Goal: Navigation & Orientation: Find specific page/section

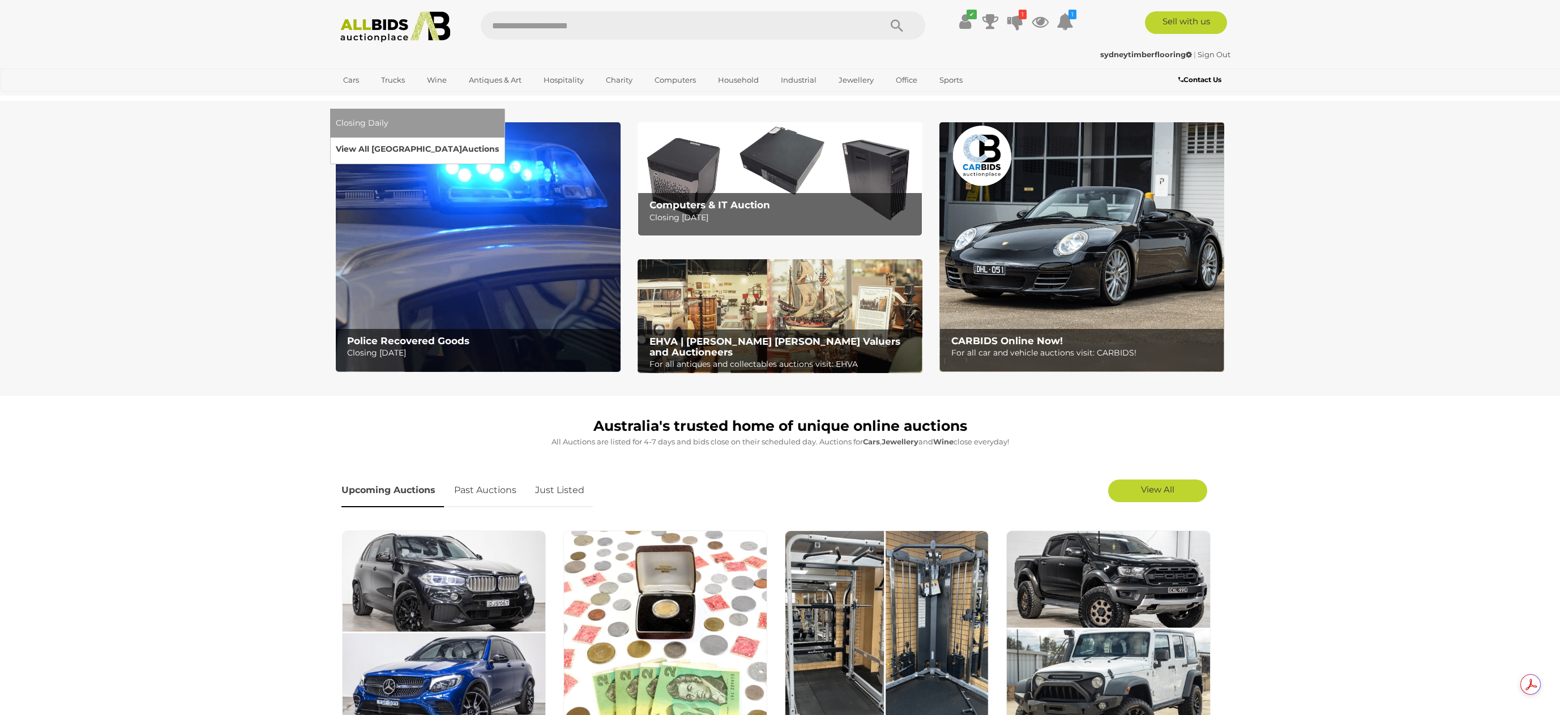
click at [499, 140] on link "View All Sydney Auctions" at bounding box center [417, 149] width 163 height 18
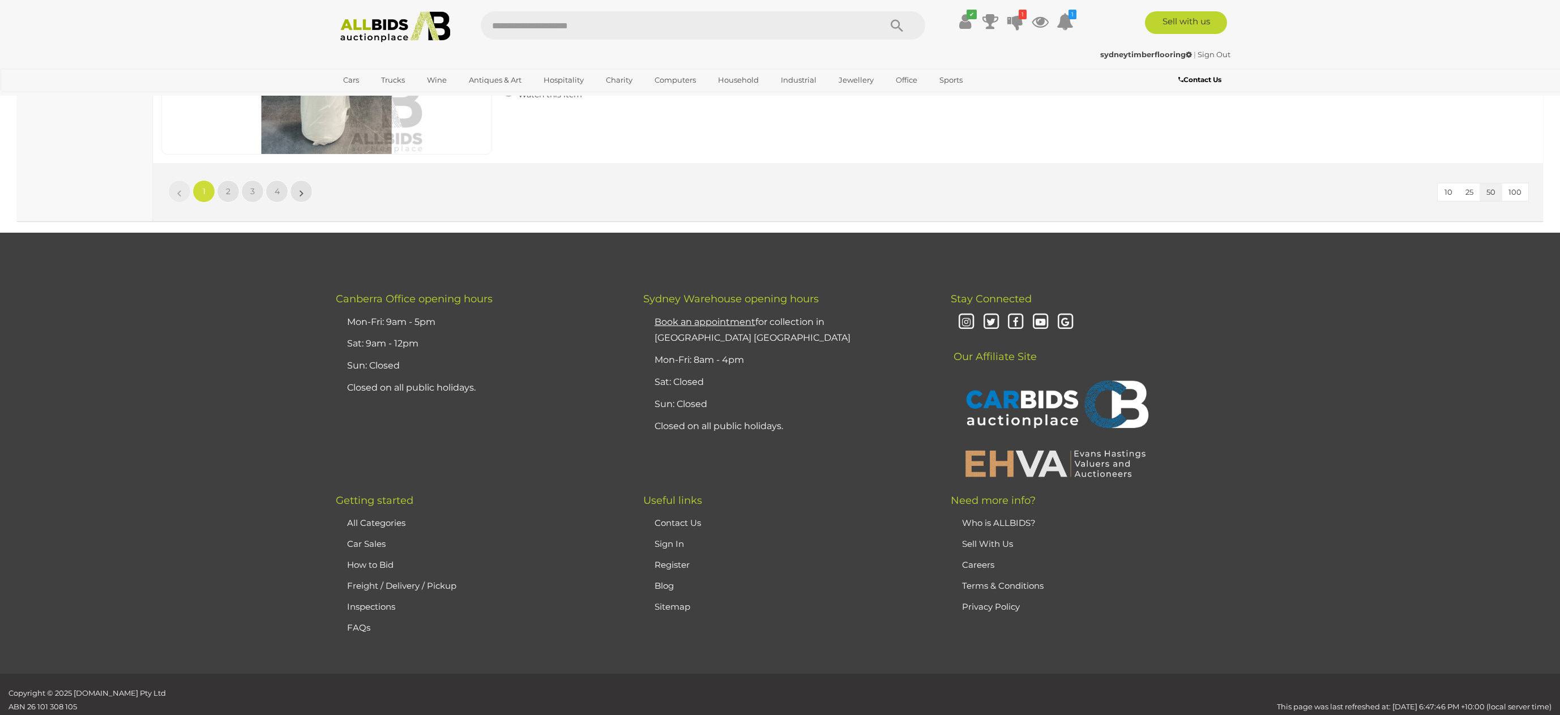
scroll to position [10905, 0]
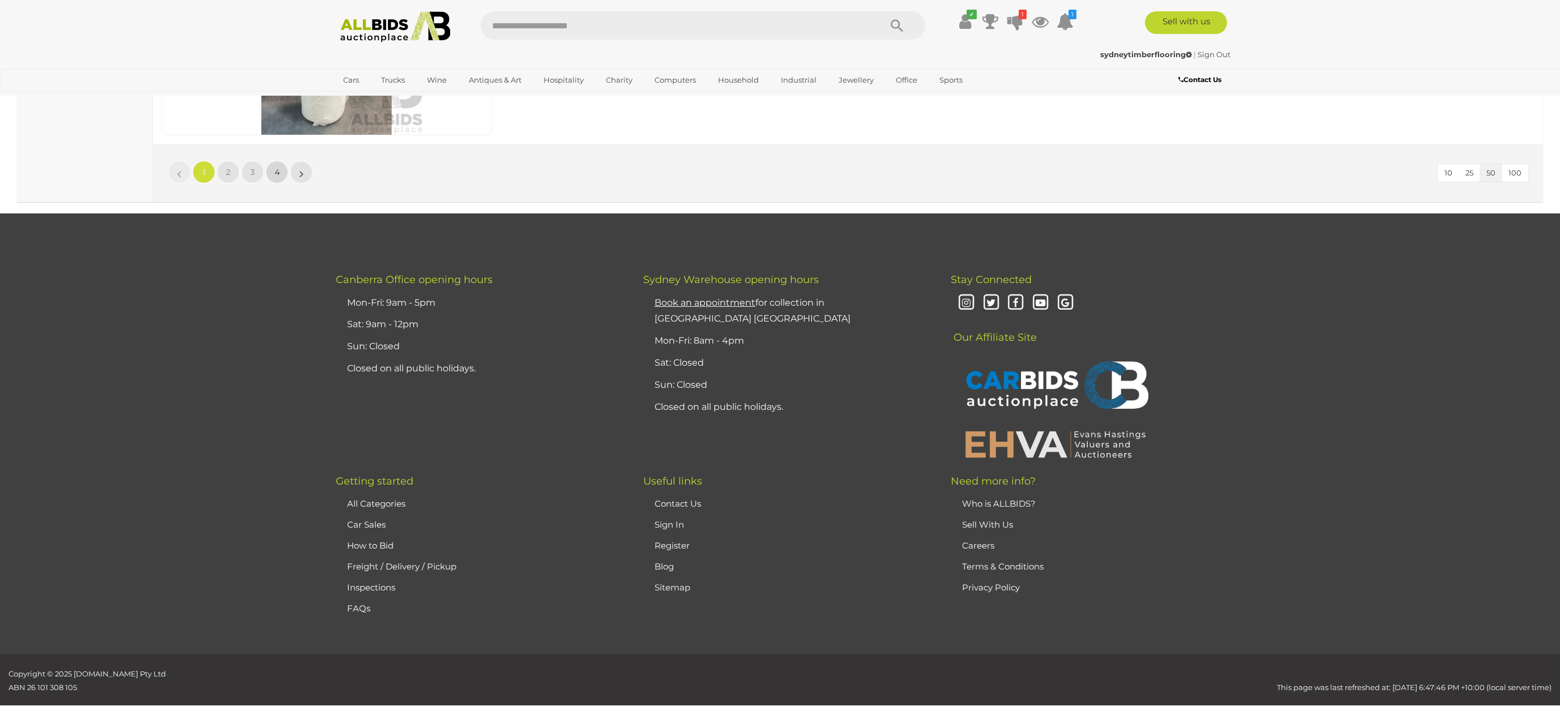
click at [275, 167] on span "4" at bounding box center [277, 172] width 5 height 10
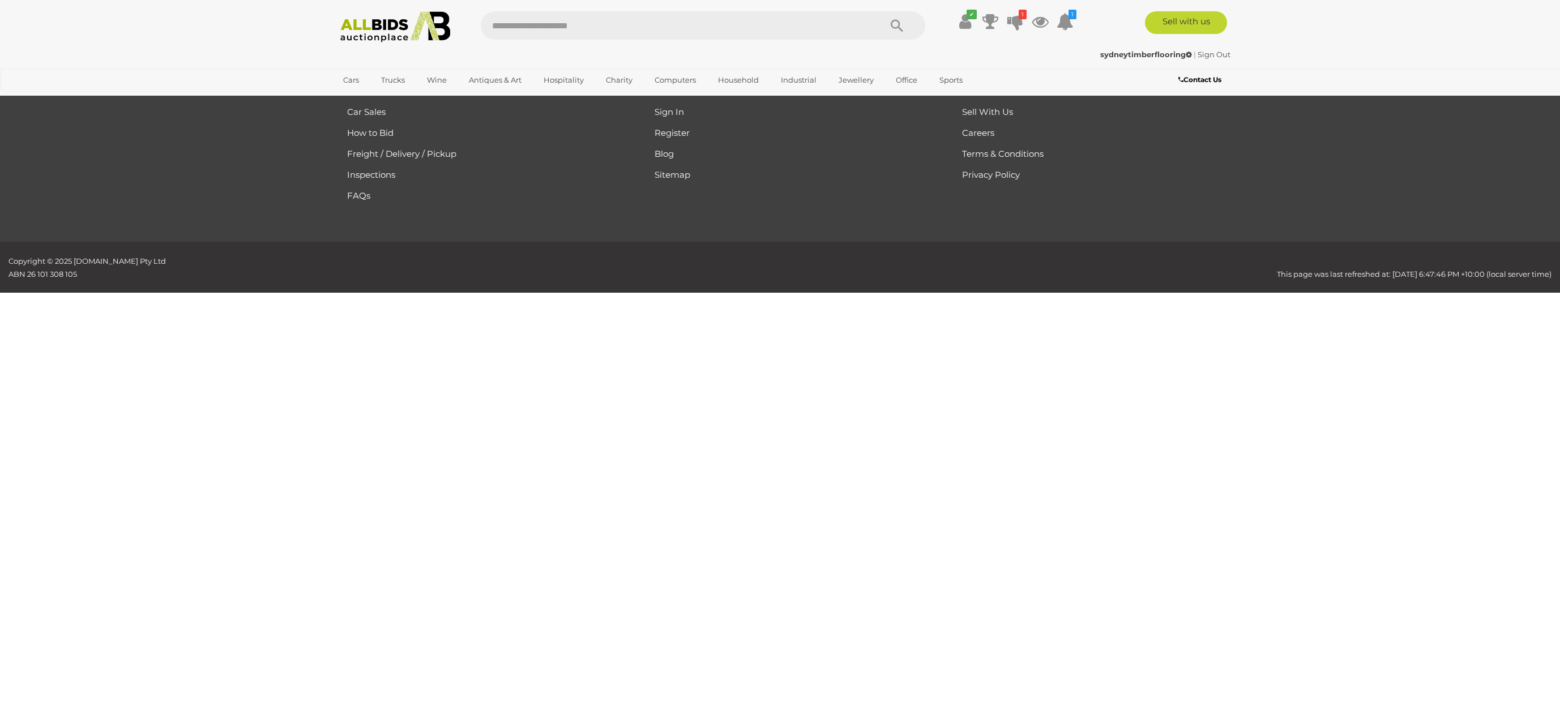
scroll to position [36, 0]
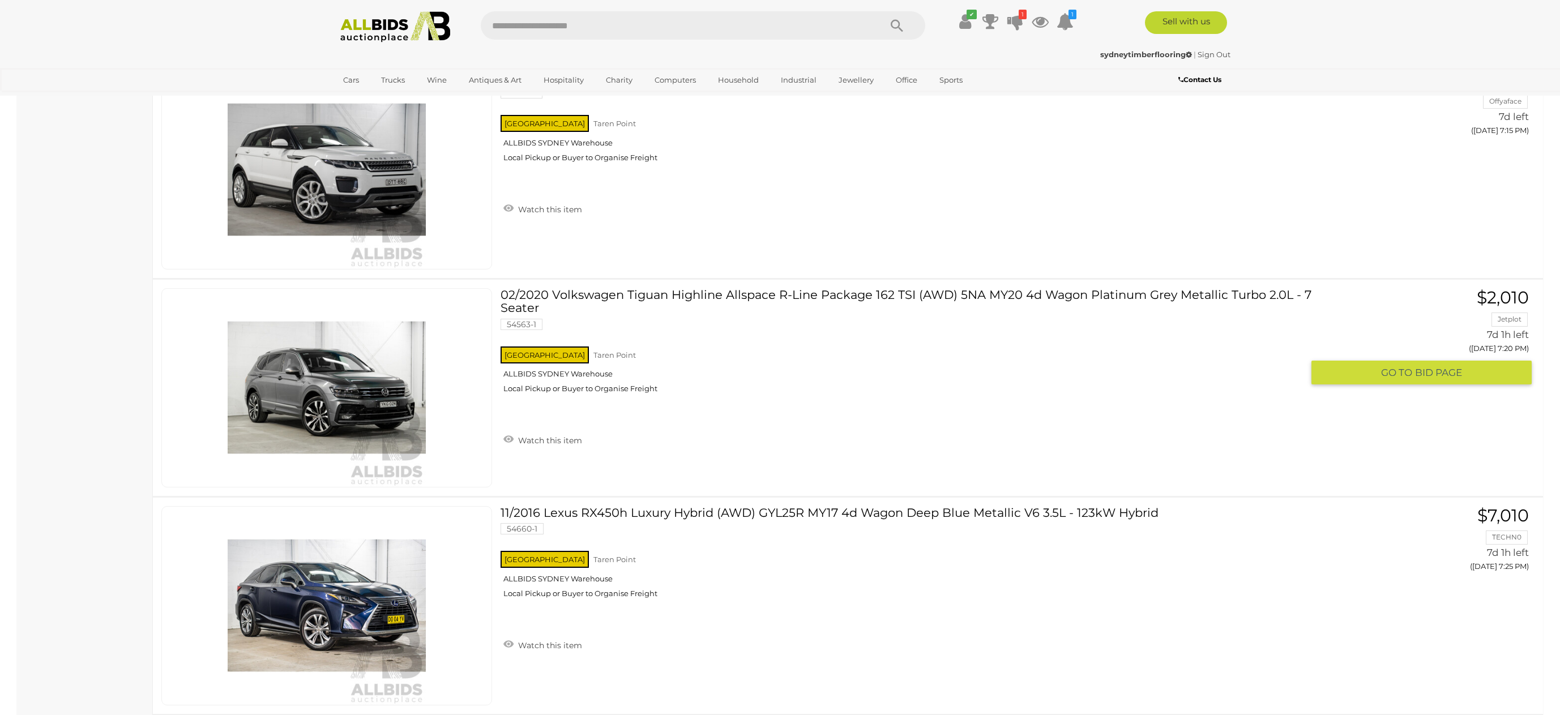
scroll to position [7284, 0]
